Goal: Information Seeking & Learning: Compare options

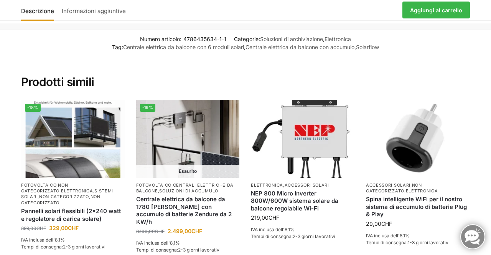
scroll to position [942, 0]
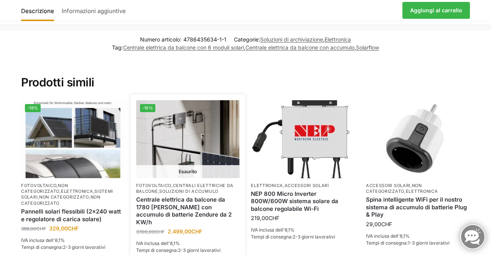
click at [182, 158] on img at bounding box center [188, 138] width 104 height 77
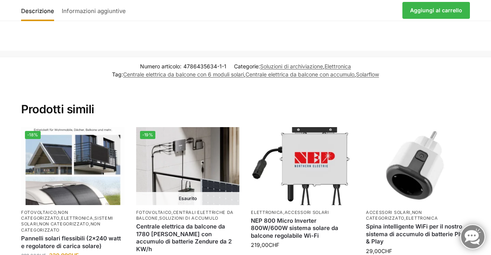
scroll to position [918, 0]
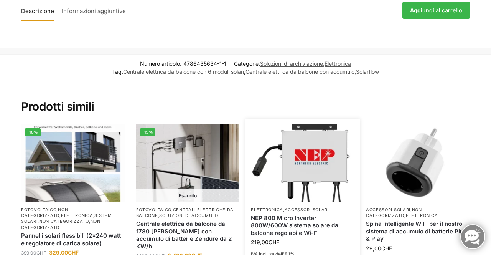
click at [320, 154] on img at bounding box center [303, 162] width 104 height 77
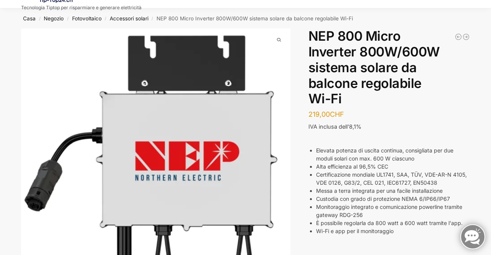
scroll to position [23, 0]
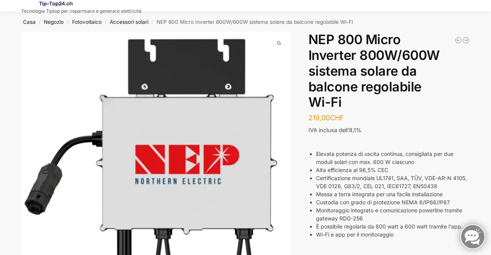
click at [481, 159] on div "Descrizione Informazioni aggiuntive 219,00 CHF Aggiungi al carrello torcia elet…" at bounding box center [245, 187] width 481 height 311
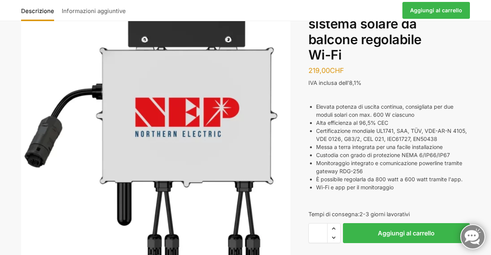
scroll to position [0, 0]
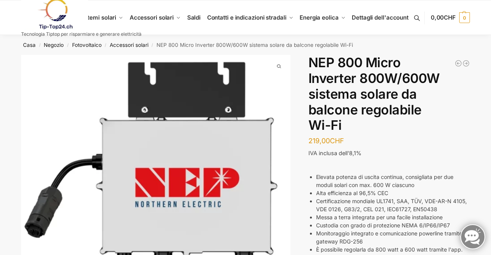
click at [110, 23] on link at bounding box center [81, 13] width 120 height 31
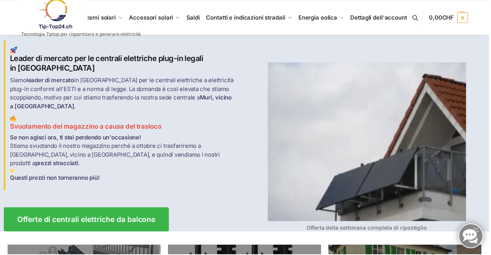
click at [299, 110] on img at bounding box center [368, 142] width 199 height 159
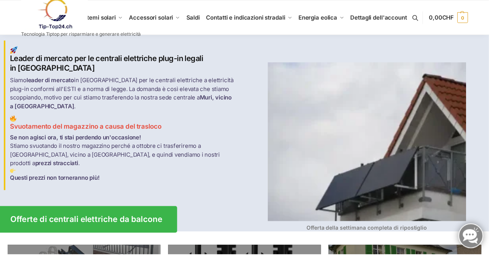
click at [142, 218] on link "Offerte di centrali elettriche da balcone" at bounding box center [86, 220] width 182 height 26
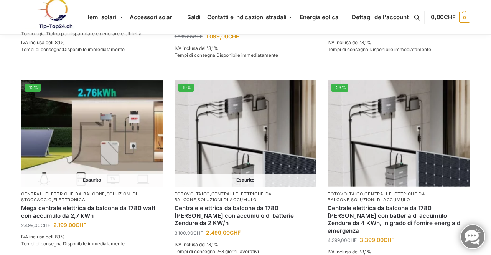
scroll to position [705, 0]
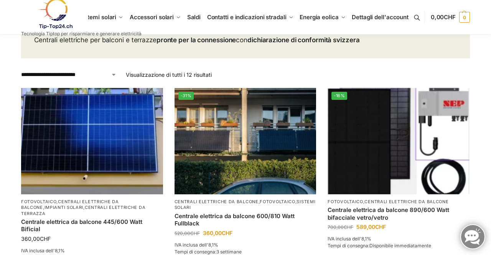
scroll to position [95, 0]
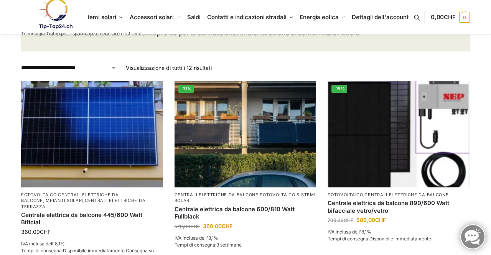
click at [392, 143] on img at bounding box center [399, 134] width 142 height 106
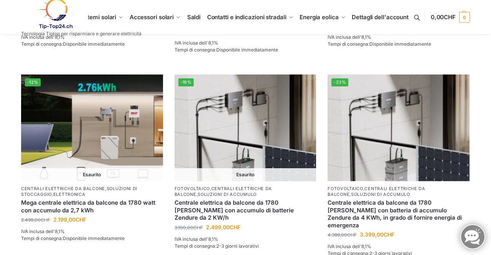
scroll to position [683, 0]
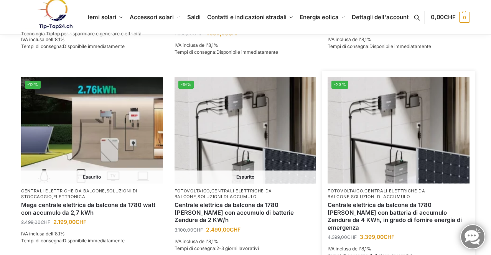
click at [407, 142] on img at bounding box center [399, 130] width 142 height 106
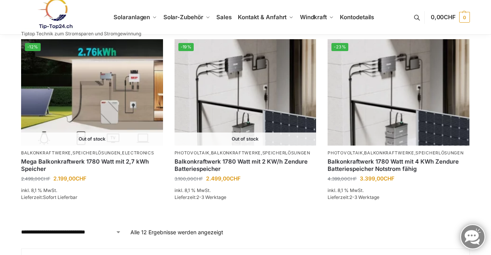
scroll to position [707, 0]
